Goal: Check status: Check status

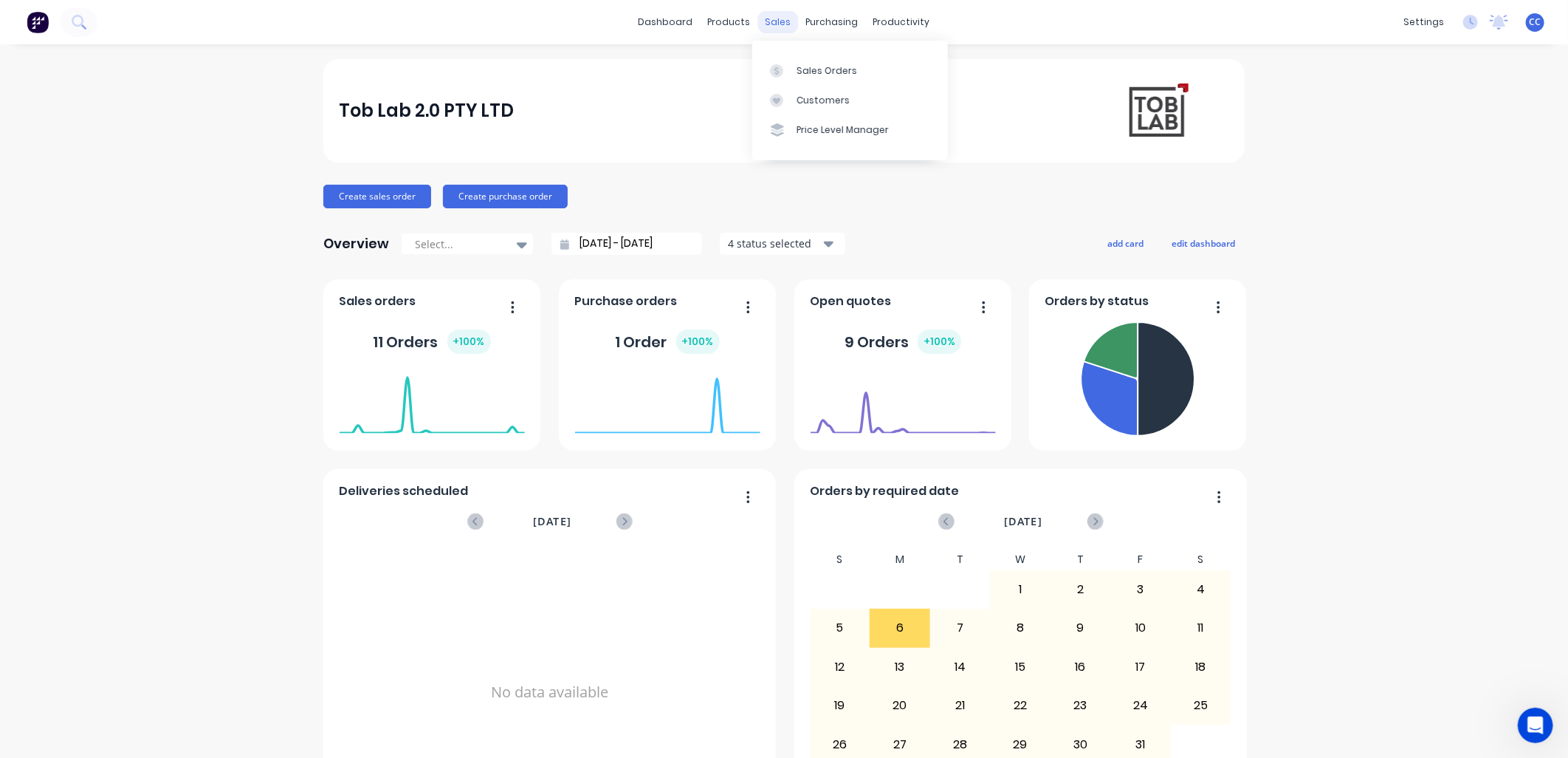
click at [780, 23] on div "sales" at bounding box center [779, 22] width 41 height 22
click at [806, 70] on div "Sales Orders" at bounding box center [826, 71] width 60 height 13
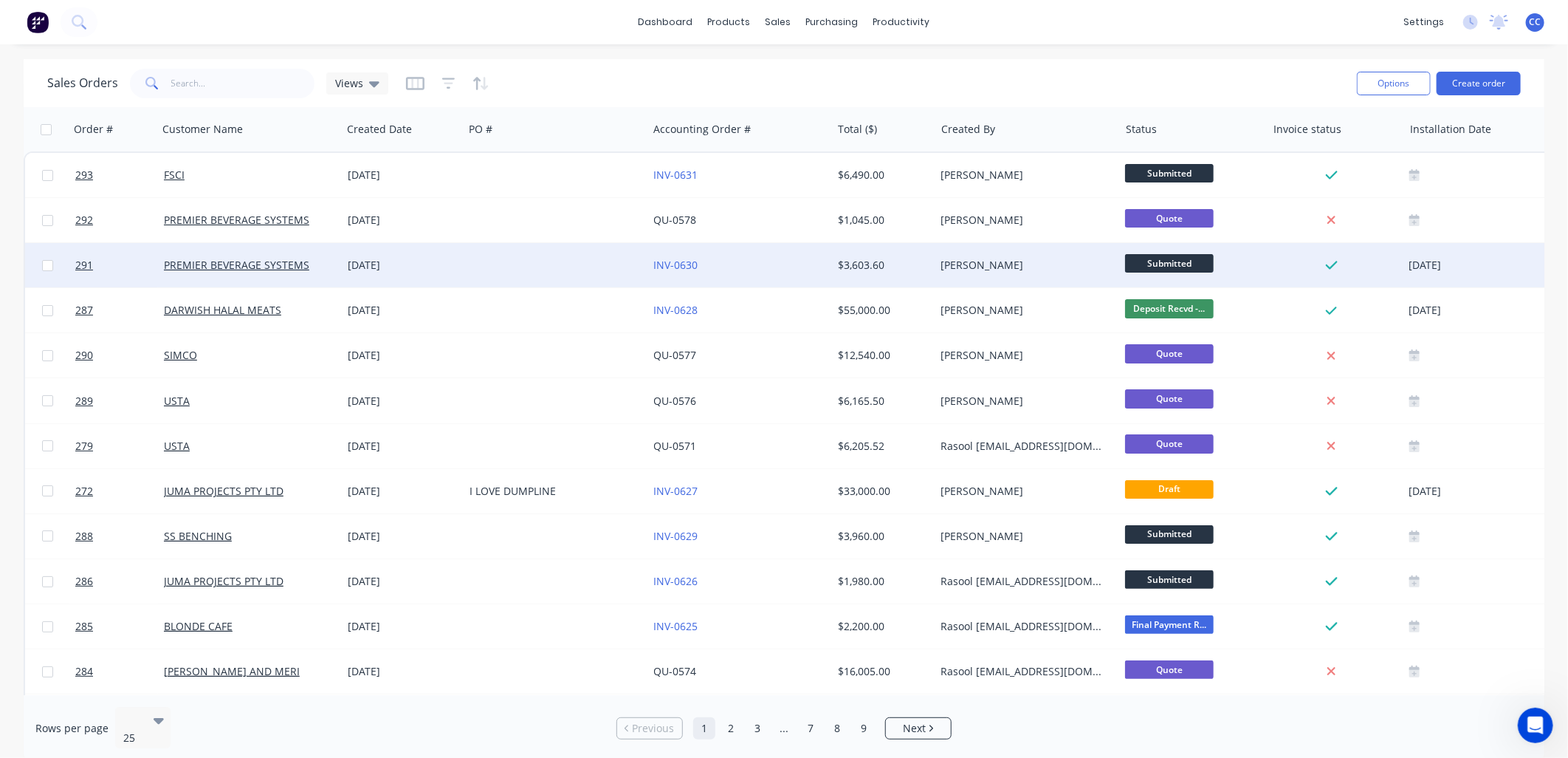
click at [511, 259] on div at bounding box center [556, 265] width 184 height 45
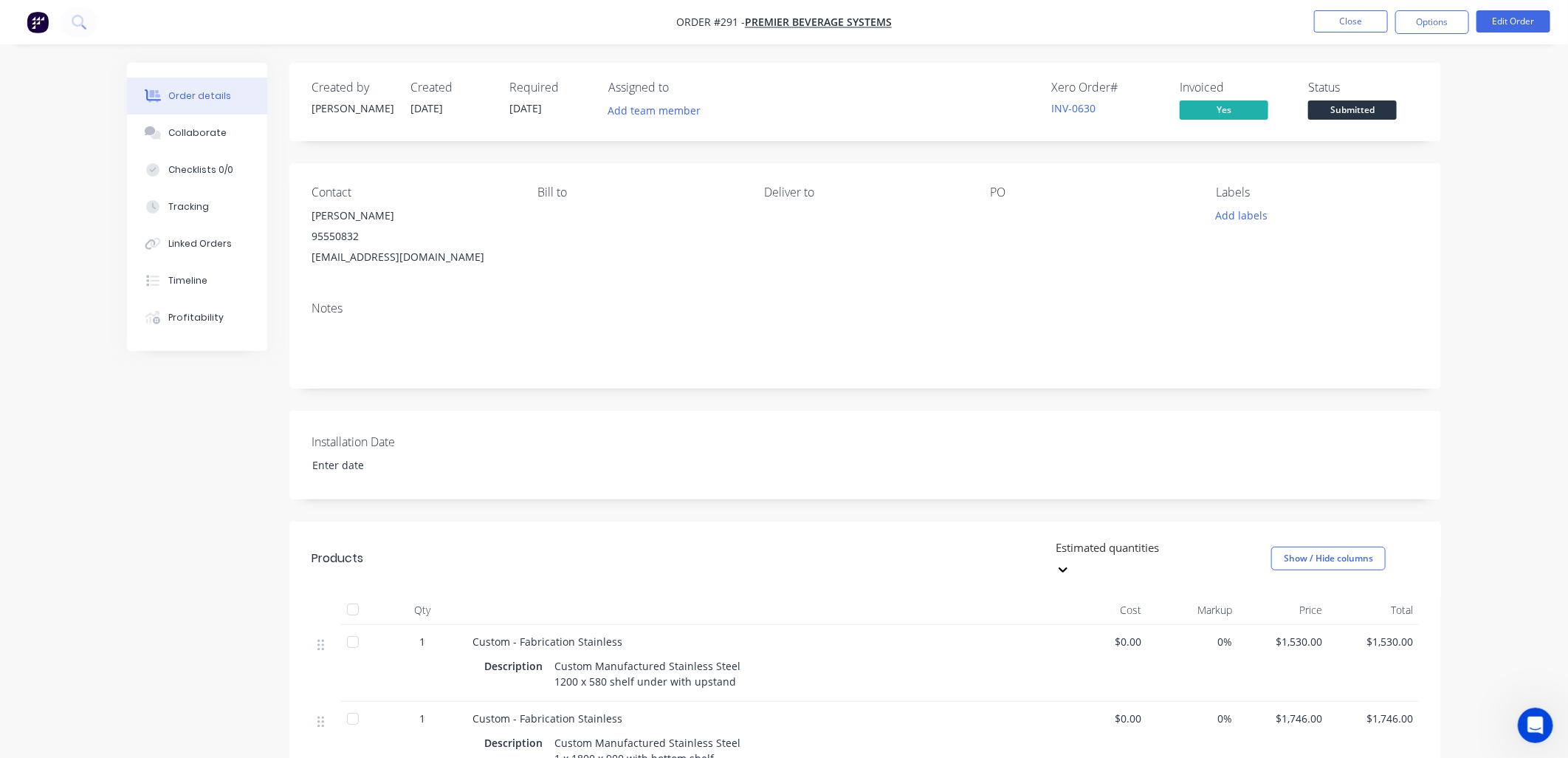
type input "[DATE]"
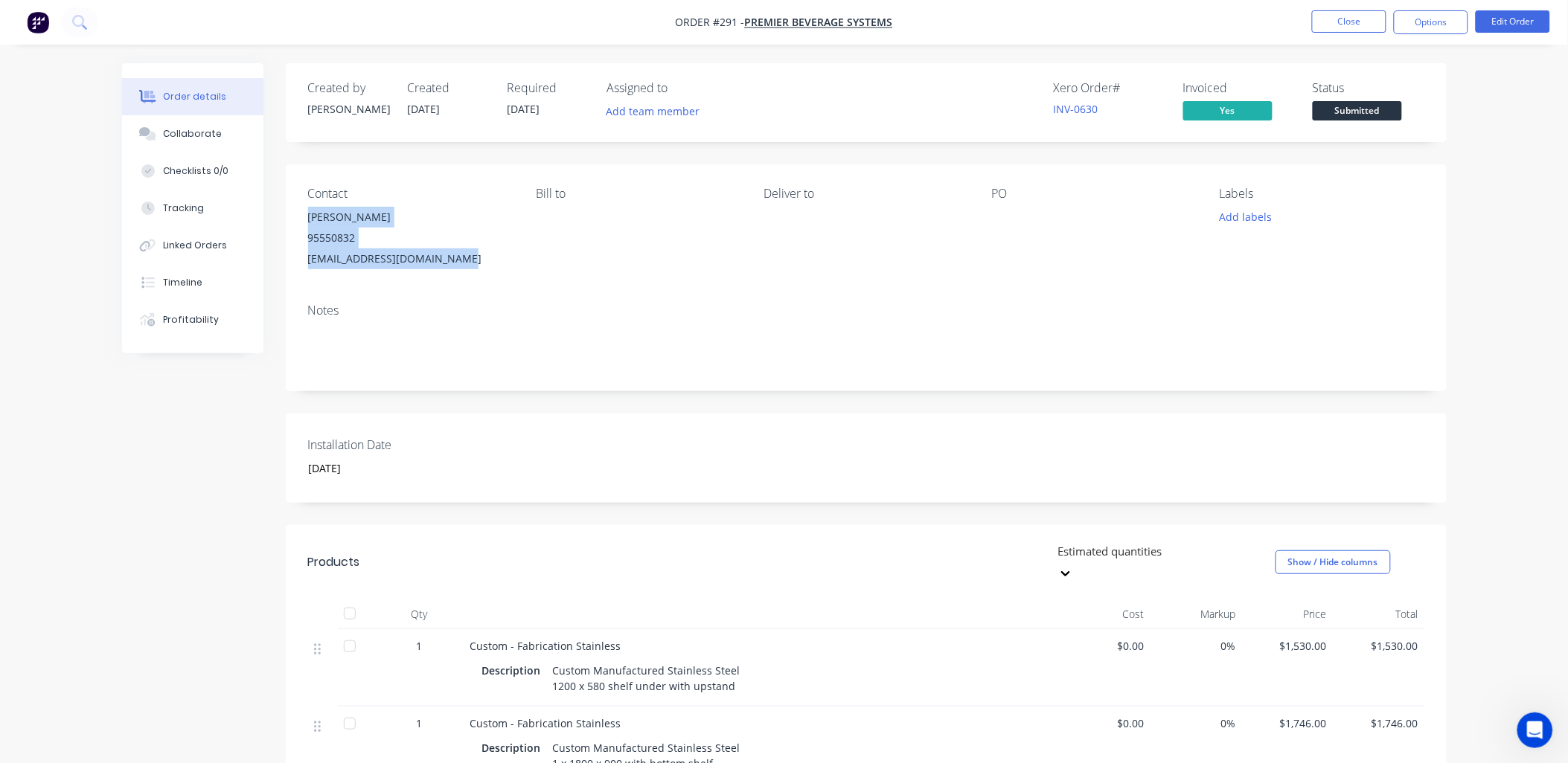
drag, startPoint x: 308, startPoint y: 218, endPoint x: 501, endPoint y: 253, distance: 196.1
click at [501, 253] on div "[PERSON_NAME] 95550832 [EMAIL_ADDRESS][DOMAIN_NAME]" at bounding box center [410, 238] width 204 height 63
copy div "[PERSON_NAME] 95550832 [EMAIL_ADDRESS][DOMAIN_NAME]"
click at [201, 272] on button "Timeline" at bounding box center [192, 283] width 141 height 37
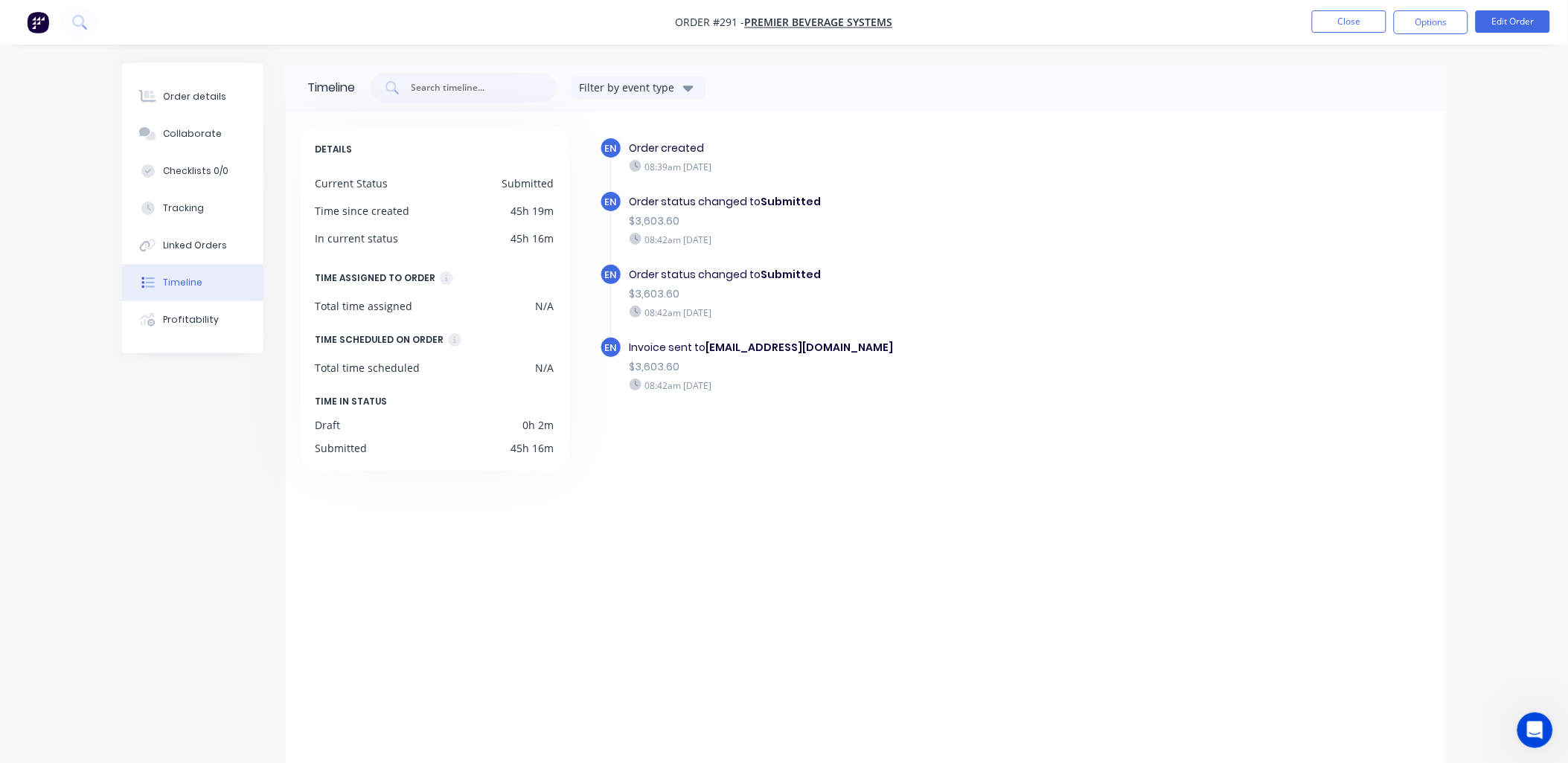
click at [1111, 271] on div "Order status changed to Submitted" at bounding box center [887, 274] width 515 height 16
drag, startPoint x: 941, startPoint y: 525, endPoint x: 947, endPoint y: 655, distance: 130.1
click at [942, 525] on div "EN Order created 08:39am [DATE] EN Order status changed to Submitted $3,603.60 …" at bounding box center [1008, 439] width 849 height 625
